Goal: Task Accomplishment & Management: Manage account settings

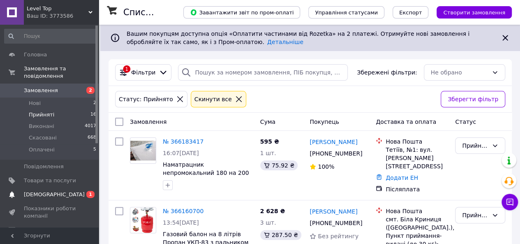
click at [17, 191] on span at bounding box center [12, 194] width 24 height 7
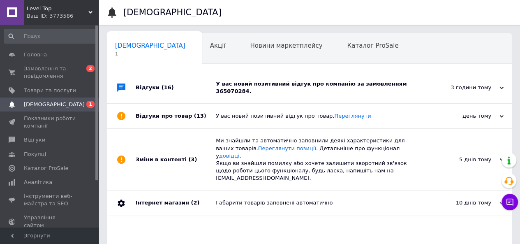
scroll to position [0, 2]
click at [308, 80] on div "У вас новий позитивний відгук про компанію за замовленням 365070284." at bounding box center [319, 87] width 206 height 15
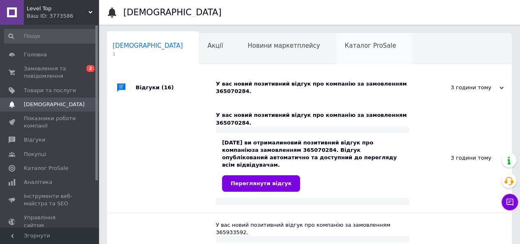
click at [345, 46] on span "Каталог ProSale" at bounding box center [370, 45] width 51 height 7
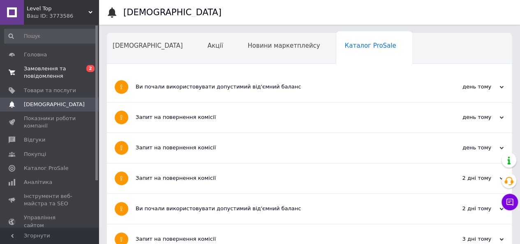
click at [58, 65] on link "Замовлення та повідомлення 0 2" at bounding box center [50, 72] width 101 height 21
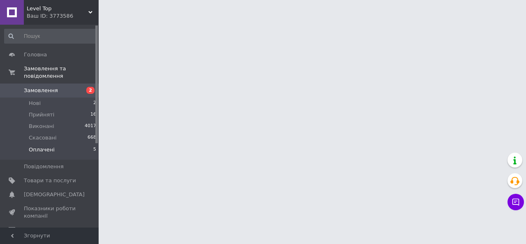
click at [50, 146] on span "Оплачені" at bounding box center [42, 149] width 26 height 7
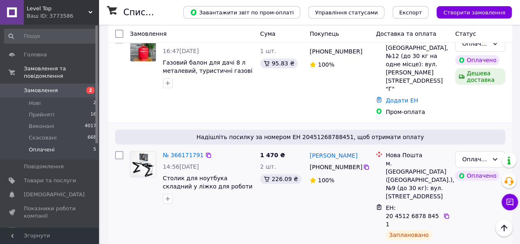
scroll to position [41, 0]
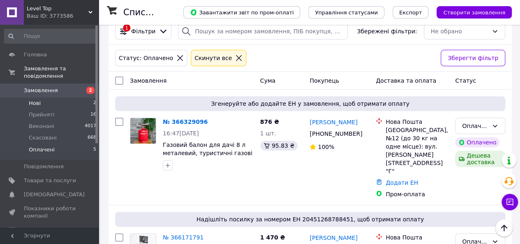
click at [73, 97] on li "Нові 2" at bounding box center [50, 103] width 101 height 12
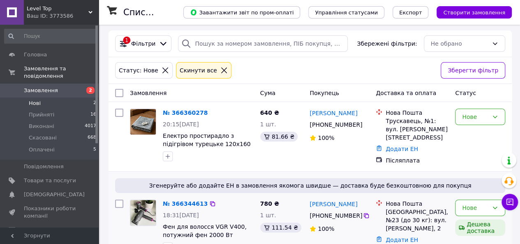
scroll to position [51, 0]
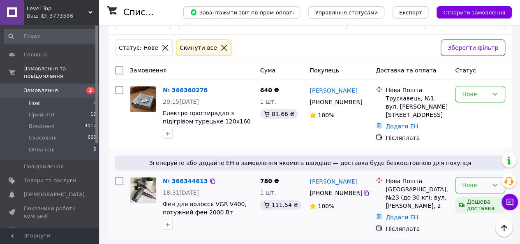
click at [473, 181] on div "Нове" at bounding box center [475, 185] width 26 height 9
click at [480, 123] on li "Прийнято" at bounding box center [480, 119] width 49 height 15
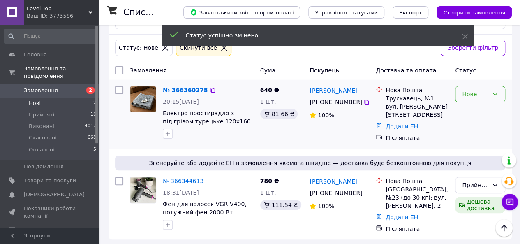
click at [489, 93] on div "Нове" at bounding box center [480, 94] width 50 height 16
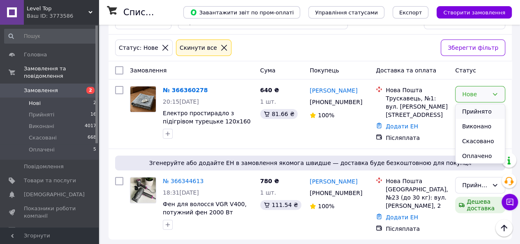
click at [484, 107] on li "Прийнято" at bounding box center [480, 111] width 49 height 15
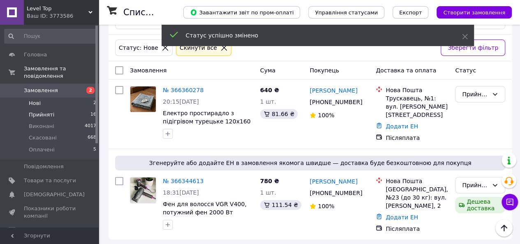
click at [70, 109] on li "Прийняті 16" at bounding box center [50, 115] width 101 height 12
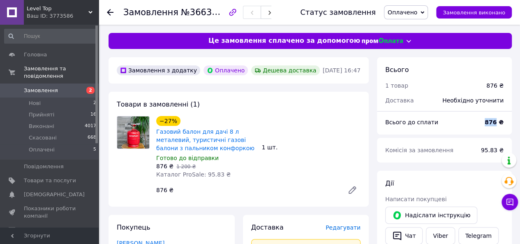
drag, startPoint x: 497, startPoint y: 121, endPoint x: 486, endPoint y: 121, distance: 11.5
click at [486, 121] on div "876 ₴" at bounding box center [494, 122] width 29 height 18
copy b "876"
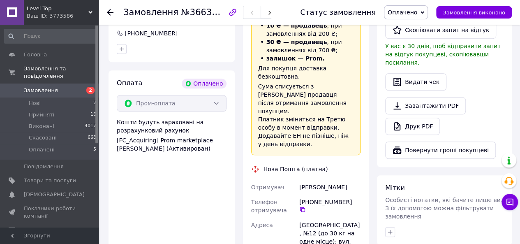
scroll to position [329, 0]
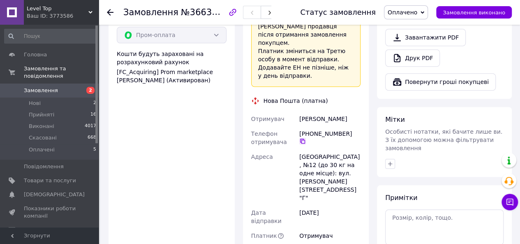
click at [305, 139] on icon at bounding box center [302, 141] width 5 height 5
drag, startPoint x: 317, startPoint y: 95, endPoint x: 293, endPoint y: 93, distance: 24.8
click at [293, 111] on div "Отримувач Богачев Алексей Телефон отримувача +380 98 656 97 07   Адреса Крамато…" at bounding box center [306, 188] width 113 height 155
copy div "Отримувач Богачев"
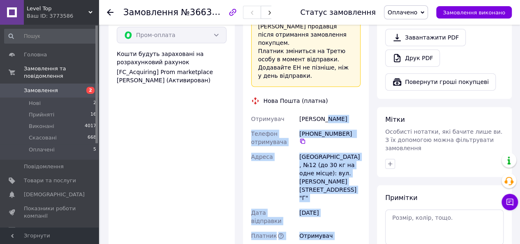
drag, startPoint x: 322, startPoint y: 94, endPoint x: 374, endPoint y: 95, distance: 52.7
click at [374, 95] on div "Замовлення з додатку Оплачено Дешева доставка 12.10.2025 • 16:47 Товари в замов…" at bounding box center [310, 89] width 412 height 722
click at [344, 111] on div "Богачев Алексей" at bounding box center [330, 118] width 65 height 15
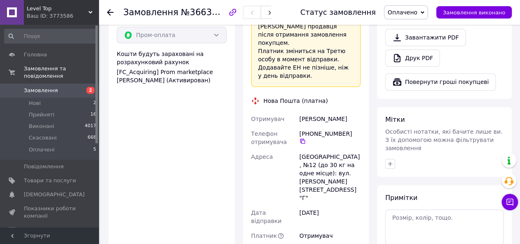
click at [336, 111] on div "Богачев Алексей" at bounding box center [330, 118] width 65 height 15
copy div "Алексей"
click at [322, 149] on div "Краматорськ, №12 (до 30 кг на одне місце): вул. Маяковського, 27 "Г"" at bounding box center [330, 177] width 65 height 56
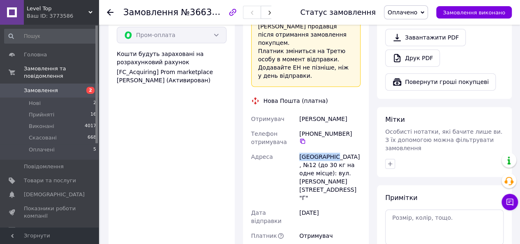
copy div "Краматорськ"
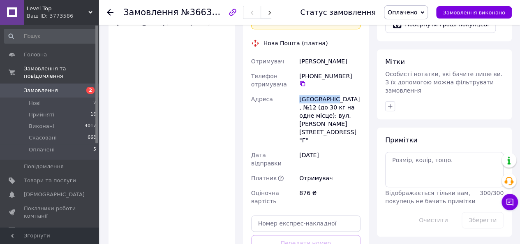
scroll to position [494, 0]
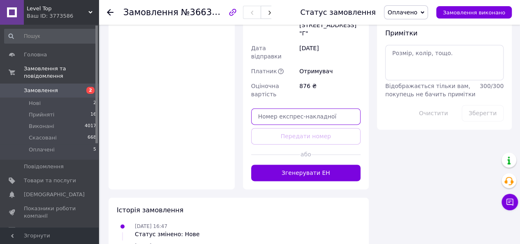
click at [285, 108] on input "text" at bounding box center [306, 116] width 110 height 16
paste input "20451269297224"
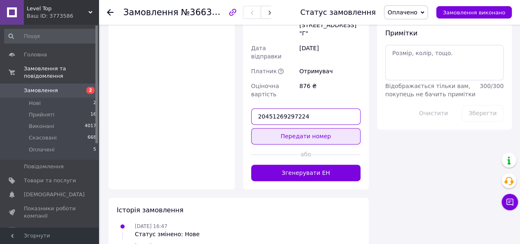
type input "20451269297224"
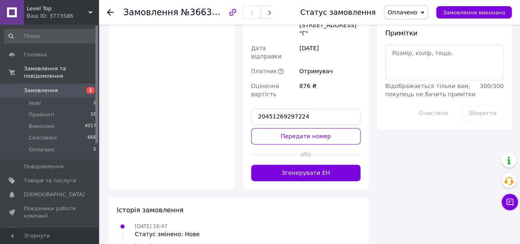
drag, startPoint x: 297, startPoint y: 94, endPoint x: 290, endPoint y: 88, distance: 9.1
click at [297, 128] on button "Передати номер" at bounding box center [306, 136] width 110 height 16
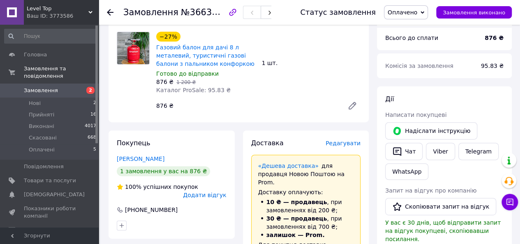
scroll to position [0, 0]
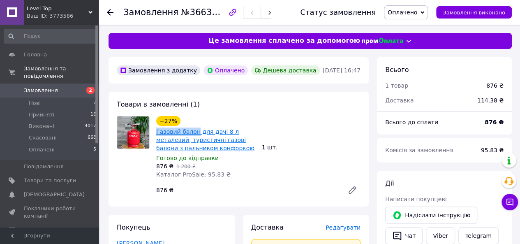
drag, startPoint x: 162, startPoint y: 132, endPoint x: 194, endPoint y: 134, distance: 31.3
click at [194, 134] on div "−27% Газовий балон для дачі 8 л металевий, туристичні газові балони з пальником…" at bounding box center [206, 147] width 106 height 66
copy link "Газовий балон"
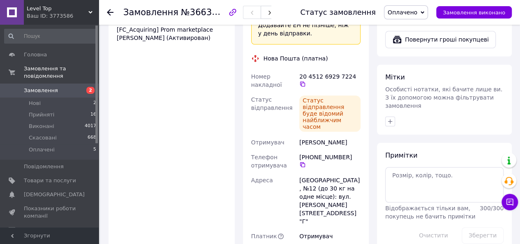
scroll to position [370, 0]
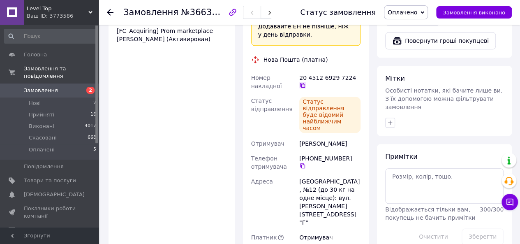
click at [306, 82] on icon at bounding box center [302, 85] width 7 height 7
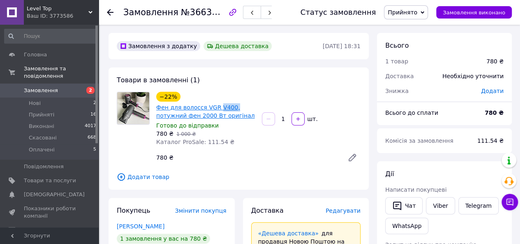
drag, startPoint x: 218, startPoint y: 107, endPoint x: 214, endPoint y: 107, distance: 4.1
click at [214, 107] on span "Фен для волосся VGR V400, потужний фен 2000 Вт оригінал" at bounding box center [205, 111] width 99 height 16
copy link "V400,"
drag, startPoint x: 498, startPoint y: 113, endPoint x: 484, endPoint y: 113, distance: 14.8
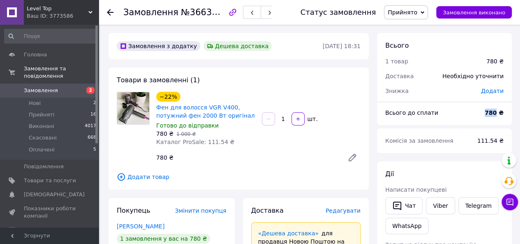
click at [484, 113] on div "780 ₴" at bounding box center [494, 113] width 29 height 18
copy b "780"
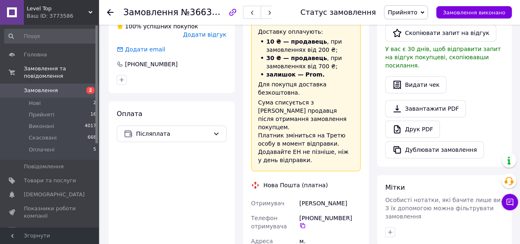
scroll to position [288, 0]
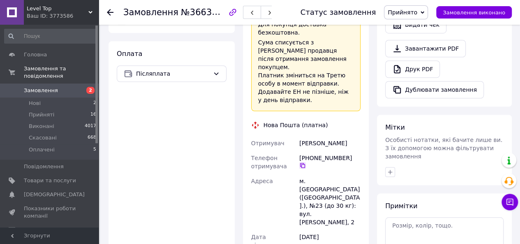
click at [306, 162] on icon at bounding box center [302, 165] width 7 height 7
drag, startPoint x: 315, startPoint y: 120, endPoint x: 300, endPoint y: 120, distance: 15.2
click at [300, 136] on div "Федик Яніна" at bounding box center [330, 143] width 65 height 15
copy div "Федик"
click at [322, 136] on div "Федик Яніна" at bounding box center [330, 143] width 65 height 15
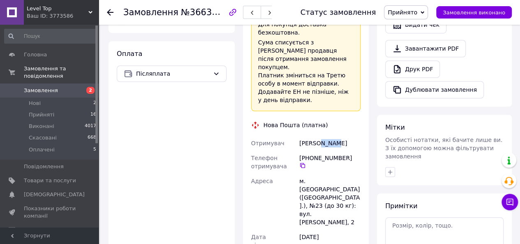
click at [322, 136] on div "Федик Яніна" at bounding box center [330, 143] width 65 height 15
copy div "Яніна"
drag, startPoint x: 320, startPoint y: 158, endPoint x: 307, endPoint y: 158, distance: 13.6
click at [307, 174] on div "м. [GEOGRAPHIC_DATA] ([GEOGRAPHIC_DATA].), №23 (до 30 кг): вул. [PERSON_NAME], 2" at bounding box center [330, 202] width 65 height 56
copy div "Львів"
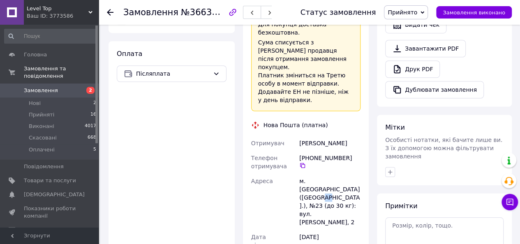
drag, startPoint x: 327, startPoint y: 167, endPoint x: 319, endPoint y: 167, distance: 7.4
click at [319, 174] on div "м. [GEOGRAPHIC_DATA] ([GEOGRAPHIC_DATA].), №23 (до 30 кг): вул. [PERSON_NAME], 2" at bounding box center [330, 202] width 65 height 56
copy div "23"
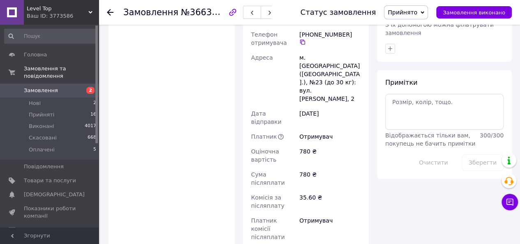
paste input "20451269297826"
type input "20451269297826"
drag, startPoint x: 311, startPoint y: 214, endPoint x: 213, endPoint y: 123, distance: 133.9
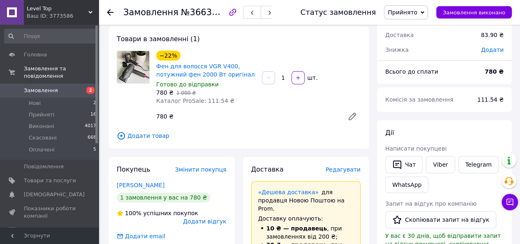
scroll to position [0, 0]
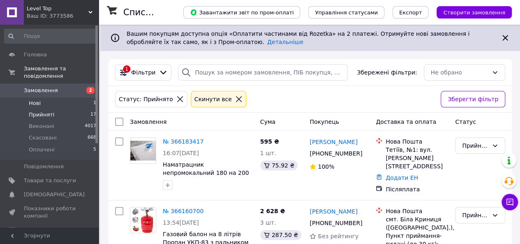
click at [39, 97] on li "Нові 1" at bounding box center [50, 103] width 101 height 12
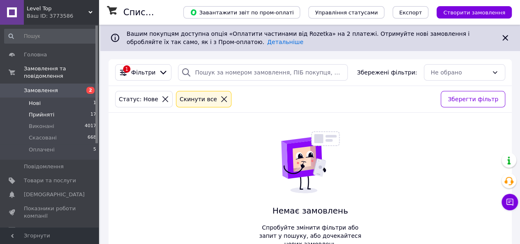
click at [38, 111] on span "Прийняті" at bounding box center [41, 114] width 25 height 7
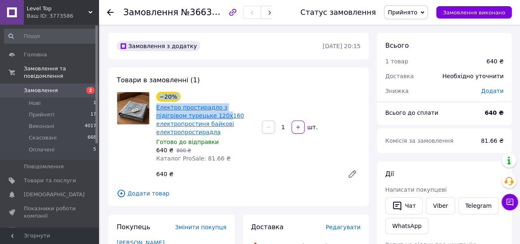
drag, startPoint x: 154, startPoint y: 107, endPoint x: 195, endPoint y: 109, distance: 40.3
click at [195, 112] on div "−20% Електро простирадло з підігрівом турецьке 120x160 електропростиня байкові …" at bounding box center [239, 137] width 250 height 90
click at [204, 87] on div "Товари в замовленні (1) −20% Електро простирадло з підігрівом турецьке 120x160 …" at bounding box center [239, 136] width 260 height 139
drag, startPoint x: 153, startPoint y: 108, endPoint x: 211, endPoint y: 111, distance: 58.5
click at [211, 111] on div "−20% Електро простирадло з підігрівом турецьке 120x160 електропростиня байкові …" at bounding box center [206, 127] width 106 height 74
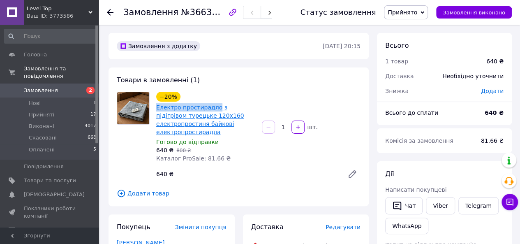
copy link "Електро простирадло"
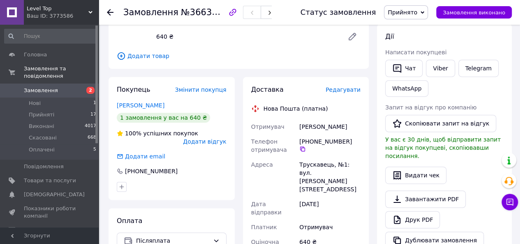
scroll to position [165, 0]
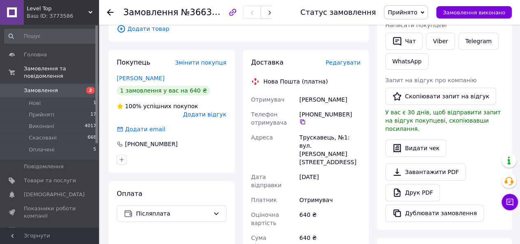
click at [315, 92] on div "Яковишен Василь" at bounding box center [330, 99] width 65 height 15
drag, startPoint x: 315, startPoint y: 92, endPoint x: 341, endPoint y: 90, distance: 26.0
click at [341, 92] on div "Яковишен Василь" at bounding box center [330, 99] width 65 height 15
copy div "Яковишен Василь"
click at [356, 110] on div "[PHONE_NUMBER]" at bounding box center [329, 117] width 61 height 15
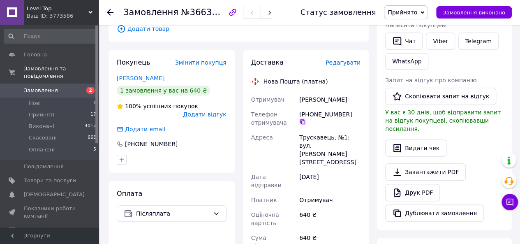
click at [306, 118] on icon at bounding box center [302, 121] width 7 height 7
click at [316, 131] on div "Трускавець, №1: вул. [PERSON_NAME][STREET_ADDRESS]" at bounding box center [330, 149] width 65 height 39
copy div "Трускавець"
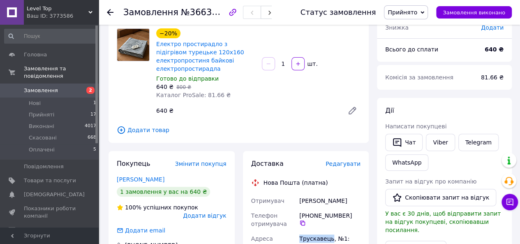
scroll to position [0, 0]
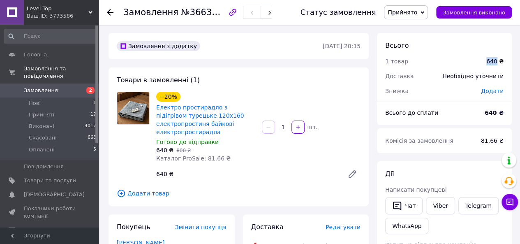
drag, startPoint x: 499, startPoint y: 60, endPoint x: 490, endPoint y: 60, distance: 9.5
click at [490, 60] on div "640 ₴" at bounding box center [495, 61] width 17 height 8
copy div "640"
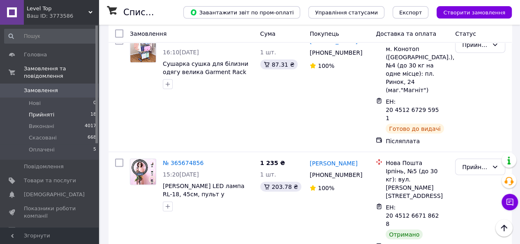
scroll to position [781, 0]
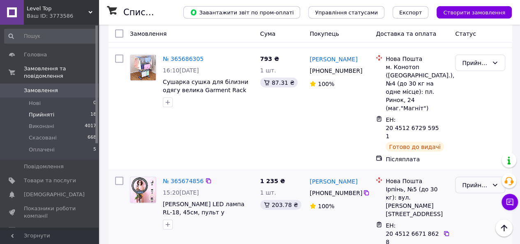
click at [472, 181] on div "Прийнято" at bounding box center [475, 185] width 26 height 9
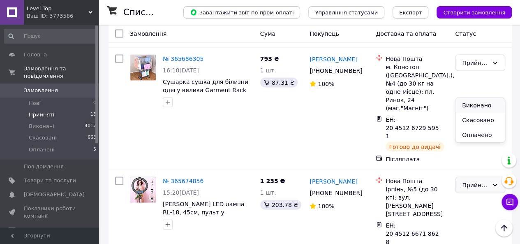
click at [474, 110] on li "Виконано" at bounding box center [480, 105] width 49 height 15
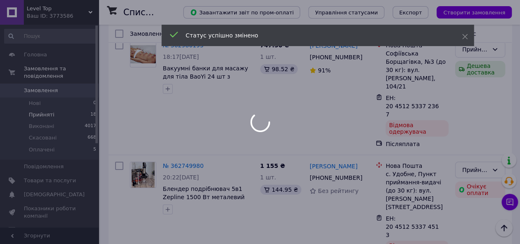
scroll to position [1475, 0]
